Goal: Navigation & Orientation: Locate item on page

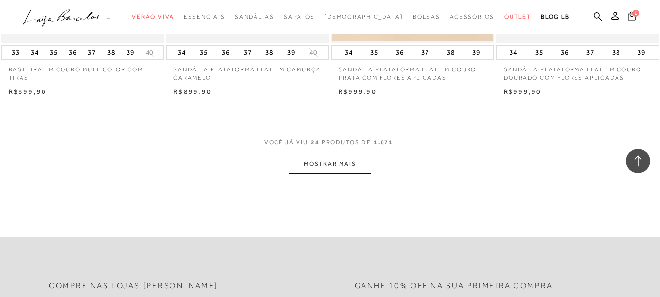
scroll to position [1808, 0]
click at [316, 165] on button "MOSTRAR MAIS" at bounding box center [330, 162] width 82 height 19
click at [330, 165] on button "MOSTRAR MAIS" at bounding box center [330, 162] width 82 height 19
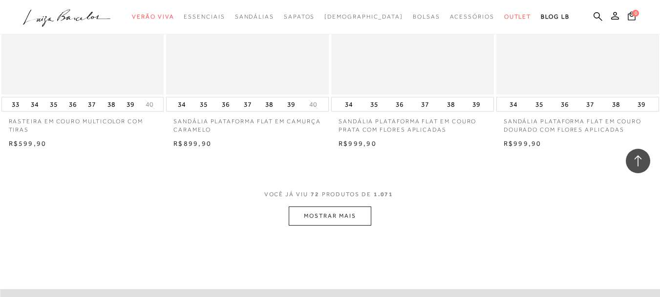
scroll to position [1759, 0]
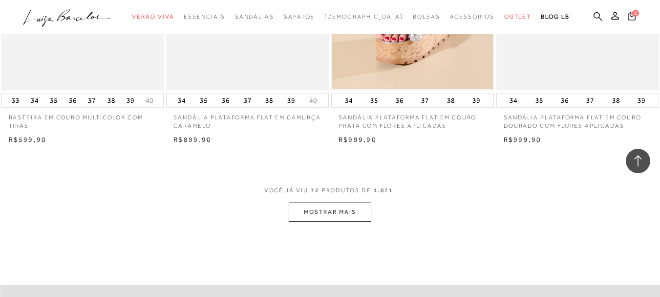
click at [346, 214] on button "MOSTRAR MAIS" at bounding box center [330, 211] width 82 height 19
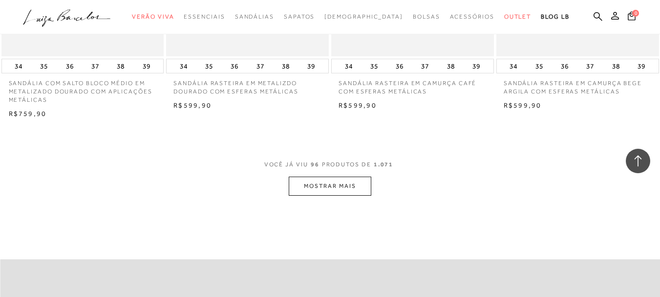
scroll to position [3665, 0]
click at [341, 174] on button "MOSTRAR MAIS" at bounding box center [330, 183] width 82 height 19
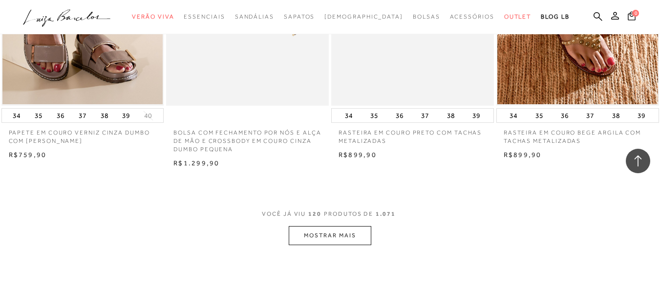
scroll to position [5522, 0]
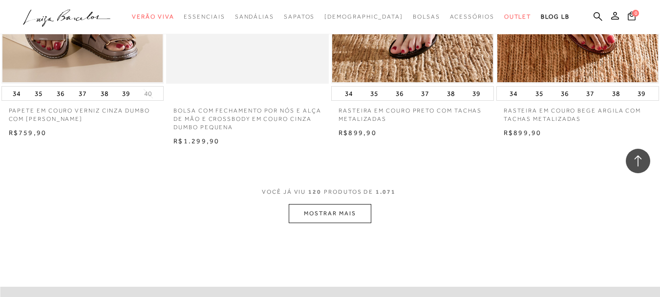
click at [311, 204] on button "MOSTRAR MAIS" at bounding box center [330, 213] width 82 height 19
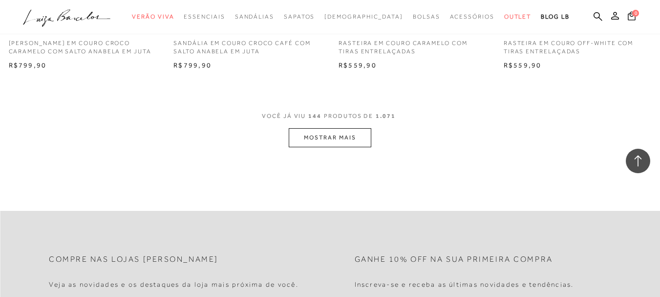
scroll to position [7477, 0]
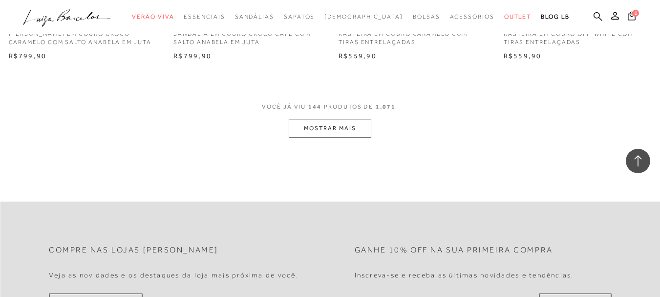
click at [332, 119] on button "MOSTRAR MAIS" at bounding box center [330, 128] width 82 height 19
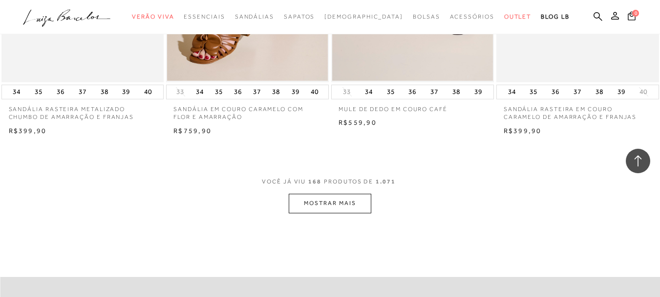
scroll to position [9285, 0]
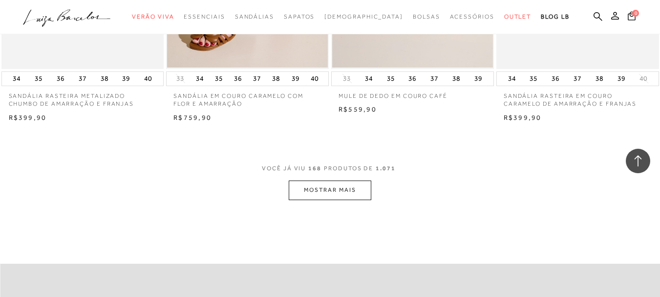
click at [350, 180] on button "MOSTRAR MAIS" at bounding box center [330, 189] width 82 height 19
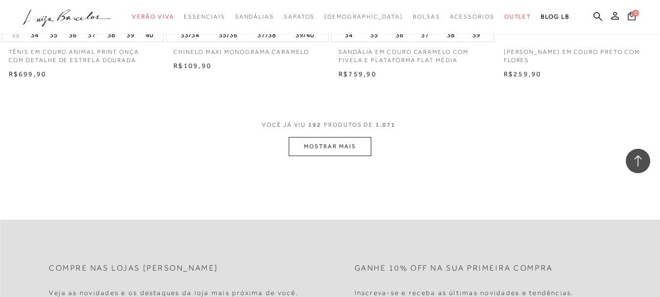
scroll to position [11191, 0]
click at [341, 136] on button "MOSTRAR MAIS" at bounding box center [330, 145] width 82 height 19
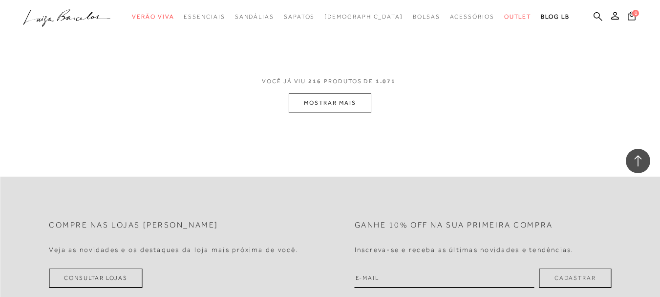
scroll to position [13097, 0]
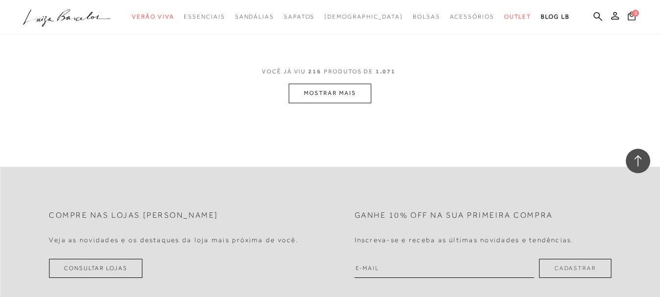
click at [340, 84] on button "MOSTRAR MAIS" at bounding box center [330, 93] width 82 height 19
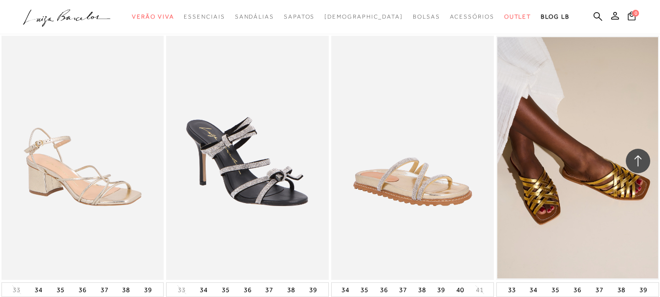
drag, startPoint x: 344, startPoint y: 60, endPoint x: 319, endPoint y: 160, distance: 103.2
click at [319, 160] on div "Loading..." at bounding box center [334, 152] width 34 height 34
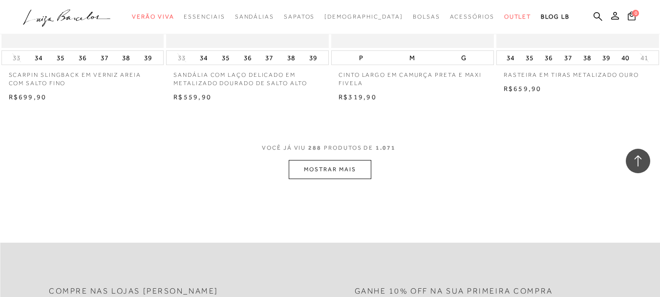
scroll to position [18618, 0]
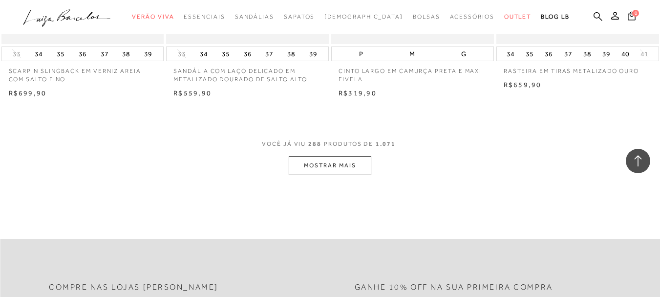
click at [334, 156] on button "MOSTRAR MAIS" at bounding box center [330, 165] width 82 height 19
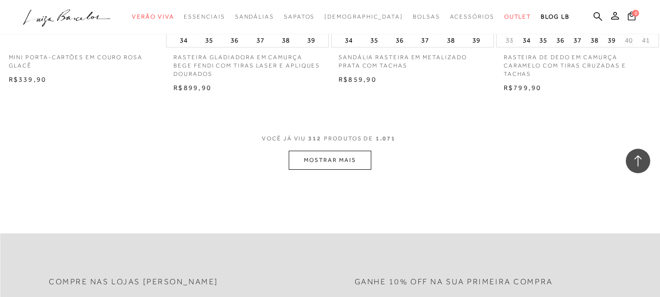
scroll to position [20524, 0]
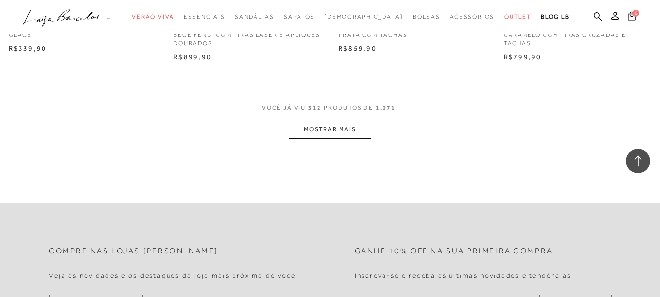
click at [329, 120] on button "MOSTRAR MAIS" at bounding box center [330, 129] width 82 height 19
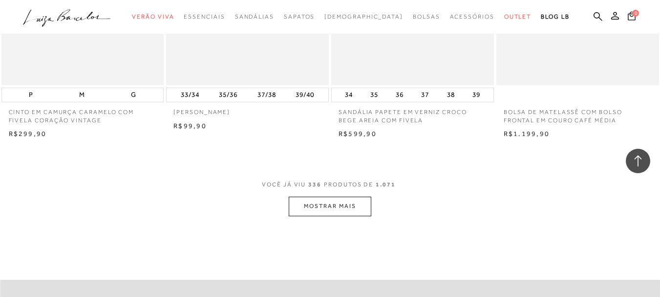
scroll to position [22332, 0]
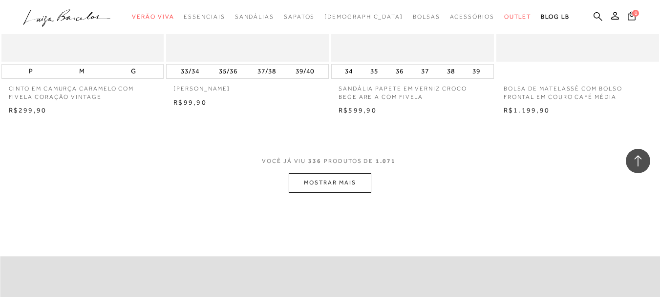
click at [322, 173] on button "MOSTRAR MAIS" at bounding box center [330, 182] width 82 height 19
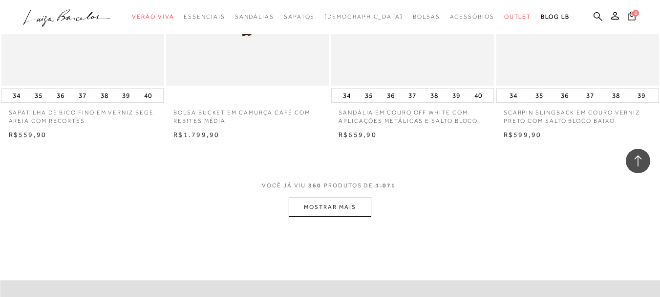
scroll to position [24190, 0]
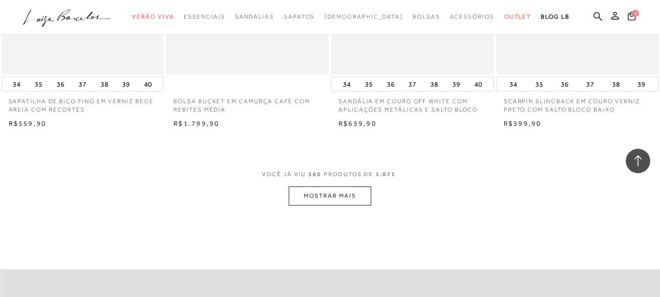
click at [320, 186] on button "MOSTRAR MAIS" at bounding box center [330, 195] width 82 height 19
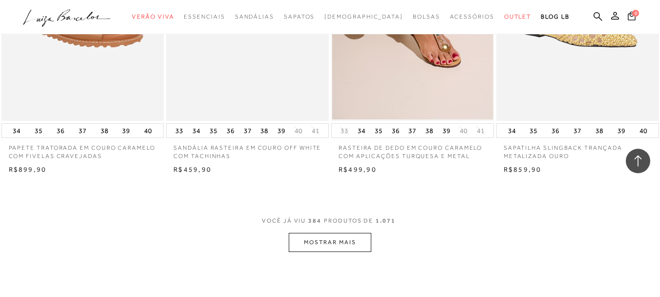
scroll to position [26095, 0]
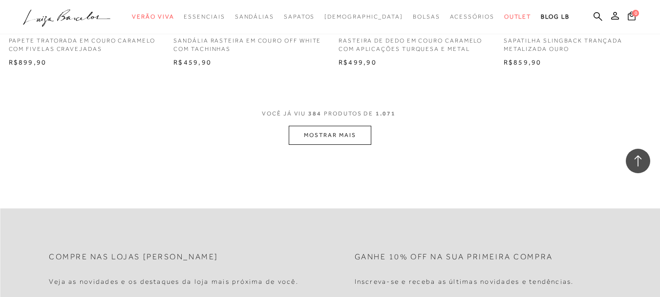
click at [326, 126] on button "MOSTRAR MAIS" at bounding box center [330, 135] width 82 height 19
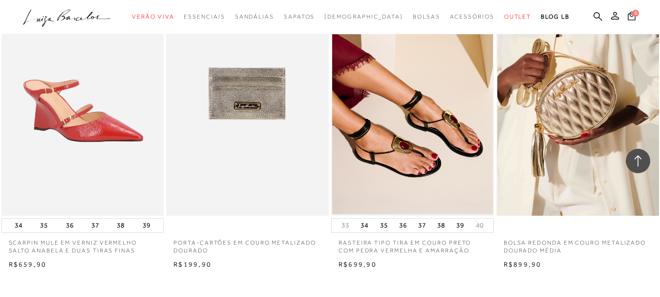
scroll to position [27904, 0]
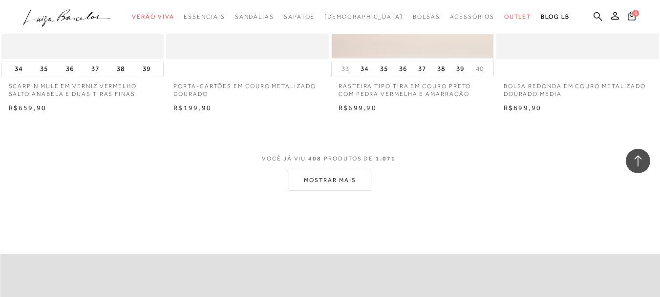
click at [328, 171] on button "MOSTRAR MAIS" at bounding box center [330, 180] width 82 height 19
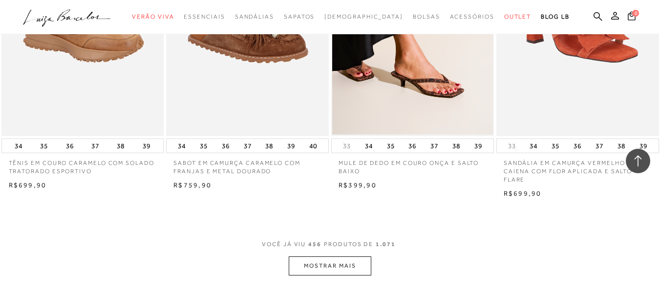
scroll to position [31618, 0]
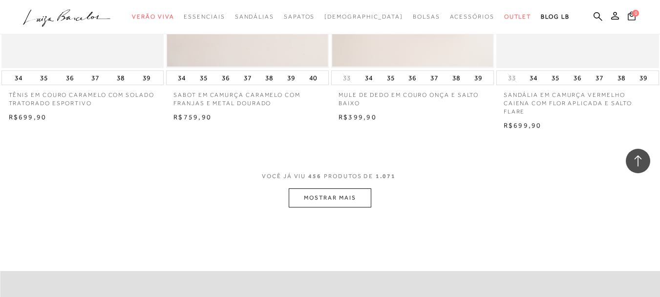
click at [317, 188] on button "MOSTRAR MAIS" at bounding box center [330, 197] width 82 height 19
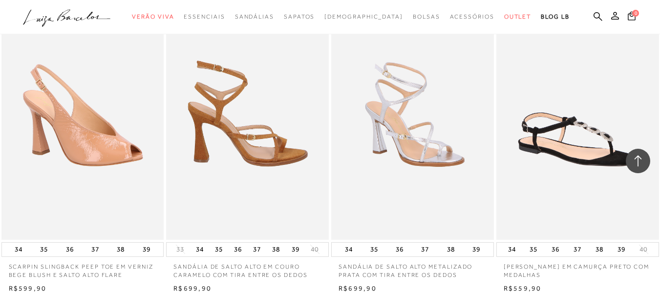
scroll to position [33475, 0]
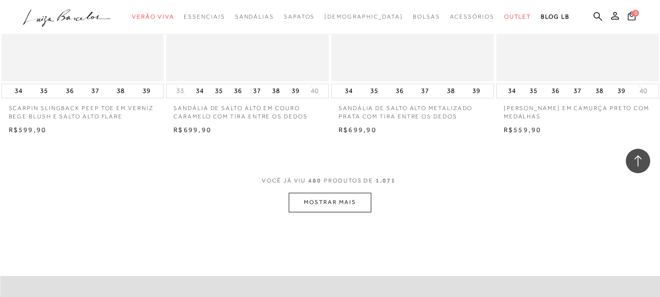
click at [323, 193] on button "MOSTRAR MAIS" at bounding box center [330, 202] width 82 height 19
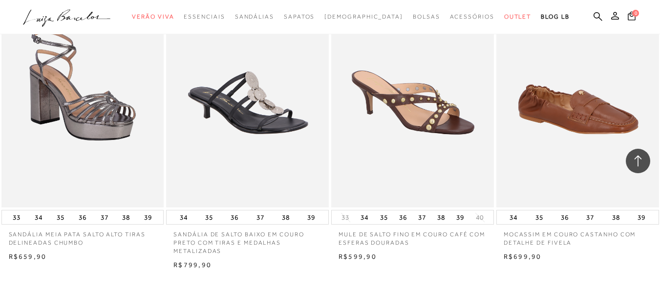
scroll to position [35234, 0]
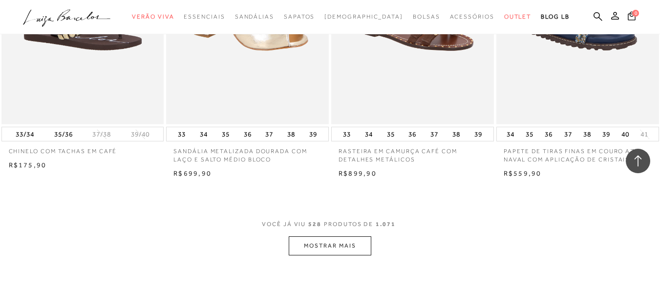
scroll to position [37216, 0]
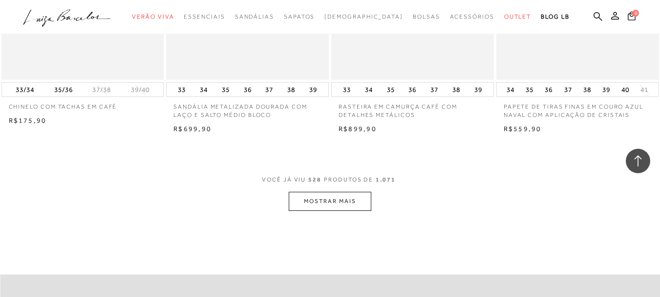
click at [322, 192] on button "MOSTRAR MAIS" at bounding box center [330, 201] width 82 height 19
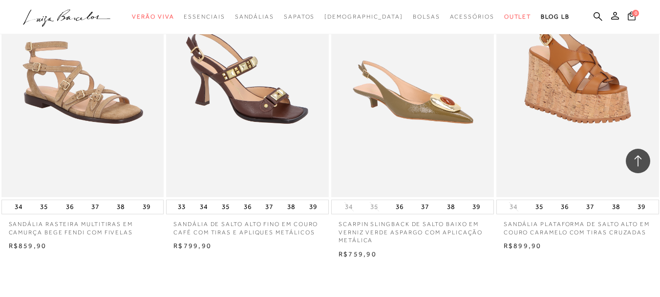
scroll to position [39024, 0]
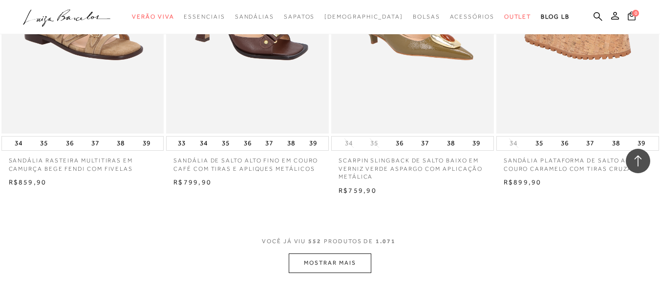
click at [323, 253] on button "MOSTRAR MAIS" at bounding box center [330, 262] width 82 height 19
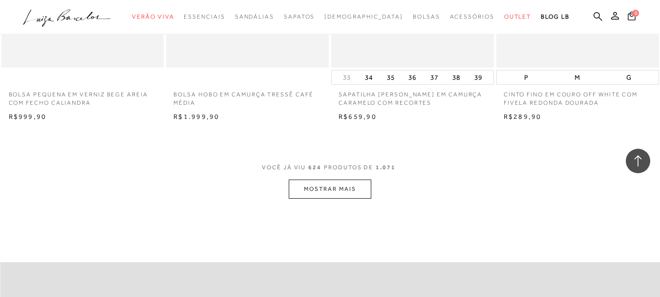
scroll to position [44667, 0]
click at [311, 179] on button "MOSTRAR MAIS" at bounding box center [330, 188] width 82 height 19
click at [336, 179] on button "MOSTRAR MAIS" at bounding box center [330, 188] width 82 height 19
click at [330, 179] on button "MOSTRAR MAIS" at bounding box center [330, 188] width 82 height 19
